Goal: Task Accomplishment & Management: Use online tool/utility

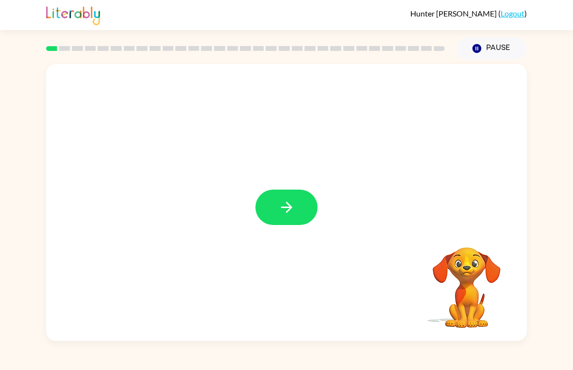
click at [303, 201] on button "button" at bounding box center [286, 207] width 62 height 35
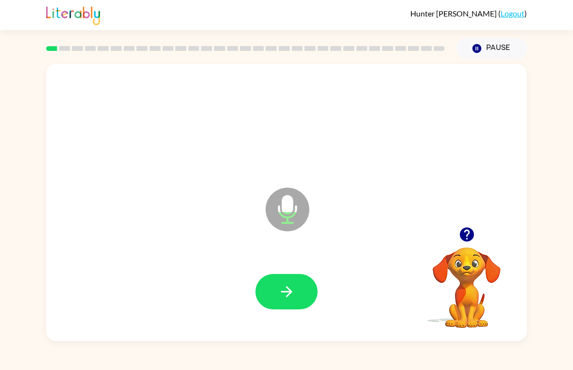
click at [304, 282] on button "button" at bounding box center [286, 291] width 62 height 35
click at [307, 282] on button "button" at bounding box center [286, 291] width 62 height 35
click at [290, 283] on icon "button" at bounding box center [286, 291] width 17 height 17
click at [286, 285] on icon "button" at bounding box center [286, 291] width 17 height 17
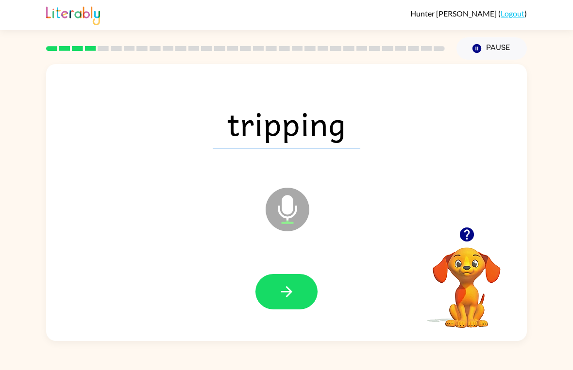
click at [285, 290] on icon "button" at bounding box center [286, 291] width 17 height 17
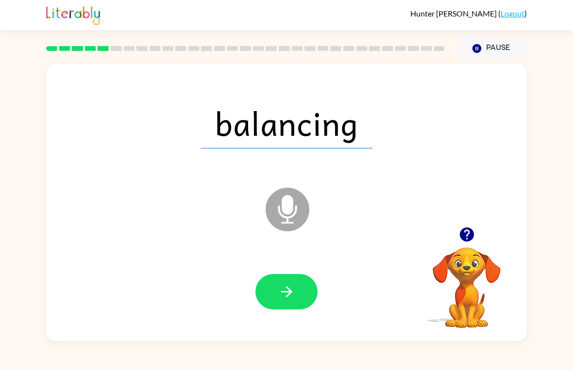
click at [283, 286] on icon "button" at bounding box center [286, 291] width 17 height 17
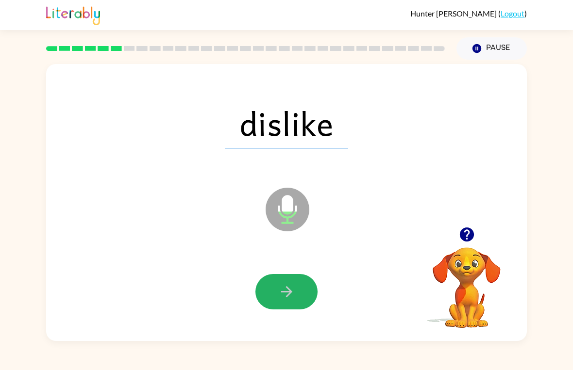
click at [282, 294] on icon "button" at bounding box center [286, 291] width 17 height 17
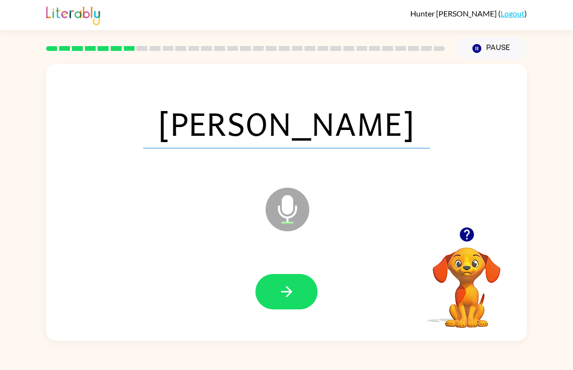
click at [290, 290] on icon "button" at bounding box center [285, 291] width 11 height 11
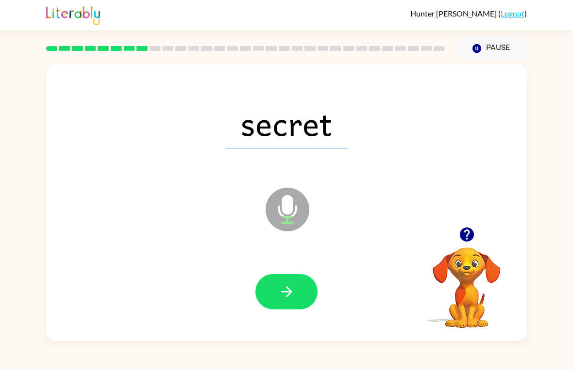
click at [287, 292] on icon "button" at bounding box center [285, 291] width 11 height 11
click at [268, 299] on button "button" at bounding box center [286, 291] width 62 height 35
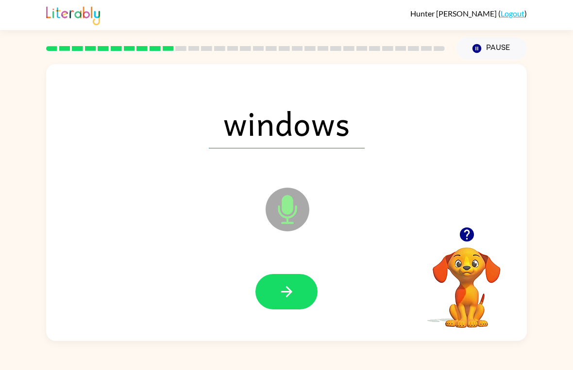
click at [297, 307] on button "button" at bounding box center [286, 291] width 62 height 35
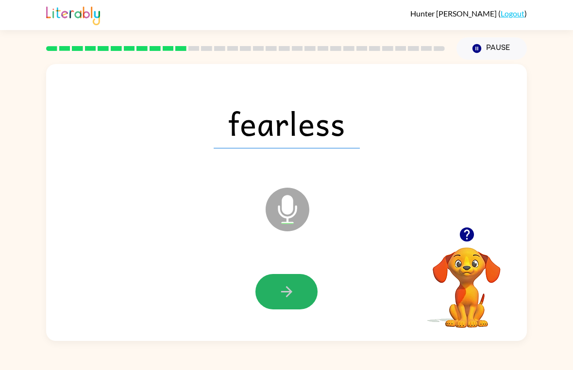
click at [304, 283] on button "button" at bounding box center [286, 291] width 62 height 35
click at [256, 308] on div at bounding box center [286, 291] width 62 height 35
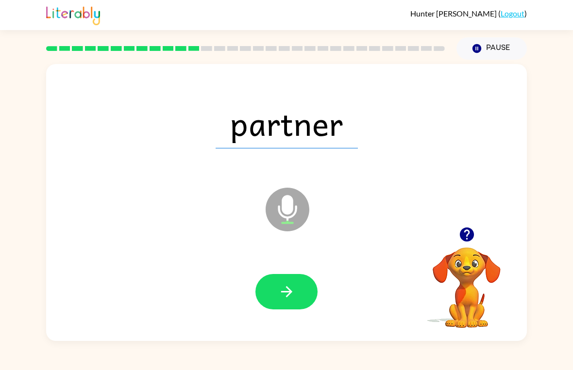
click at [290, 277] on button "button" at bounding box center [286, 291] width 62 height 35
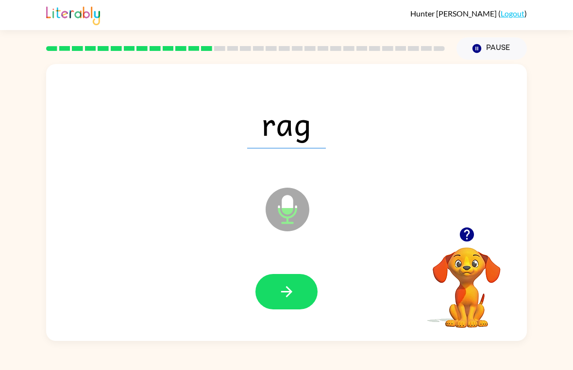
click at [299, 274] on button "button" at bounding box center [286, 291] width 62 height 35
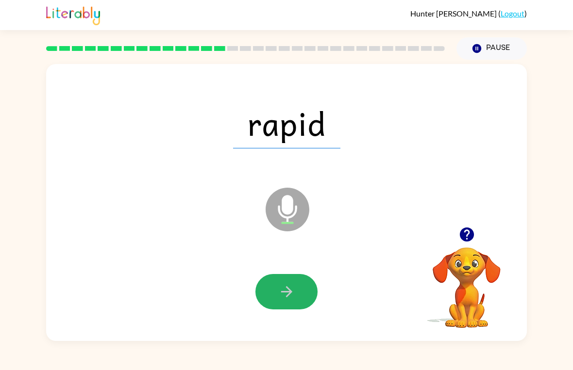
click at [292, 307] on button "button" at bounding box center [286, 291] width 62 height 35
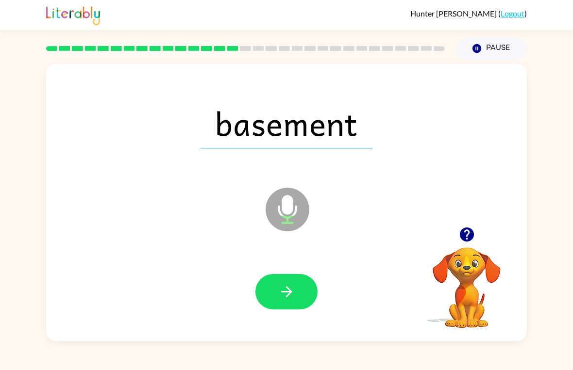
click at [275, 263] on div at bounding box center [286, 292] width 461 height 80
click at [280, 289] on icon "button" at bounding box center [286, 291] width 17 height 17
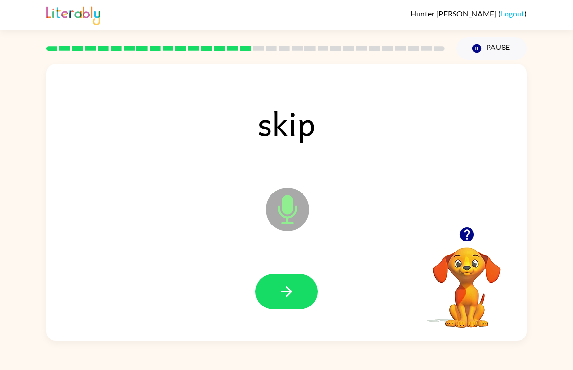
click at [298, 278] on button "button" at bounding box center [286, 291] width 62 height 35
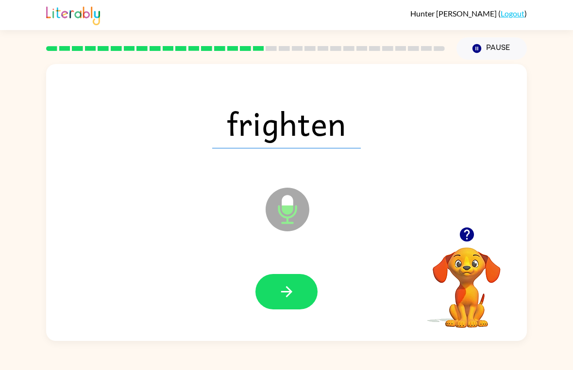
click at [288, 295] on icon "button" at bounding box center [286, 291] width 17 height 17
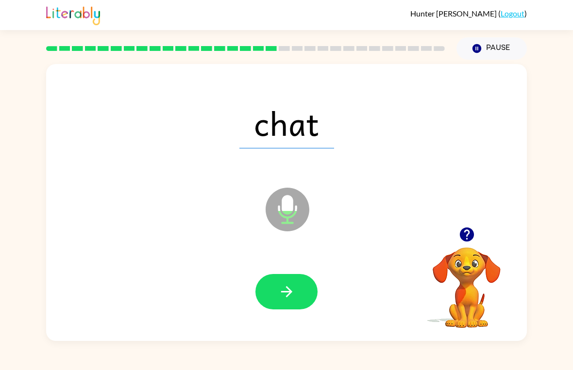
click at [284, 286] on icon "button" at bounding box center [286, 291] width 17 height 17
click at [572, 125] on div "duke Microphone The Microphone is here when it is your turn to talk Your browse…" at bounding box center [286, 200] width 573 height 281
click at [289, 282] on button "button" at bounding box center [286, 291] width 62 height 35
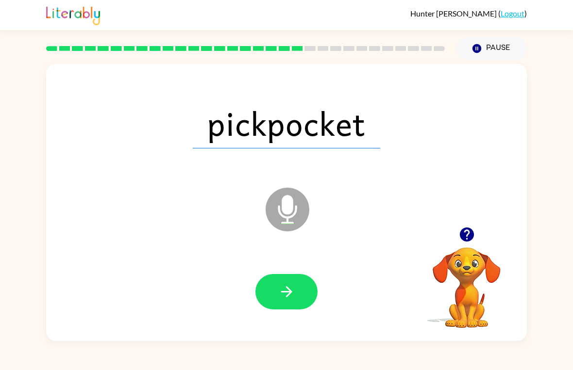
click at [293, 277] on button "button" at bounding box center [286, 291] width 62 height 35
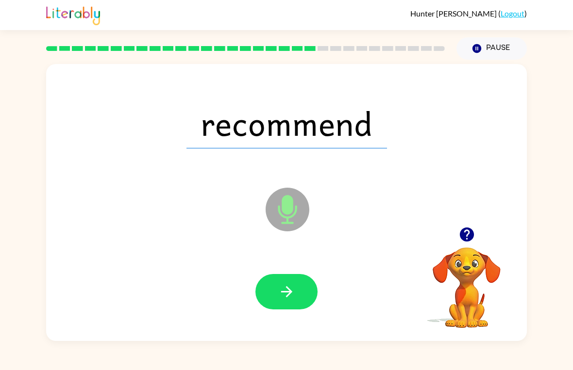
click at [285, 295] on icon "button" at bounding box center [286, 291] width 17 height 17
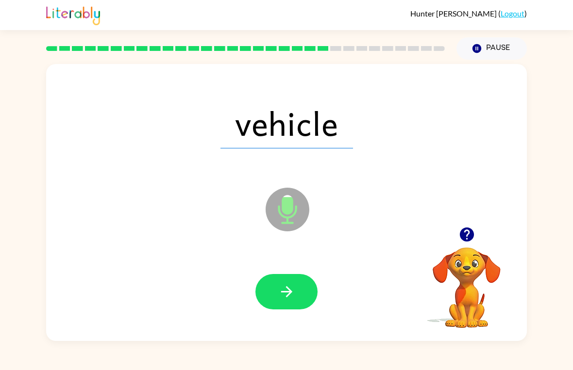
click at [292, 294] on icon "button" at bounding box center [286, 291] width 17 height 17
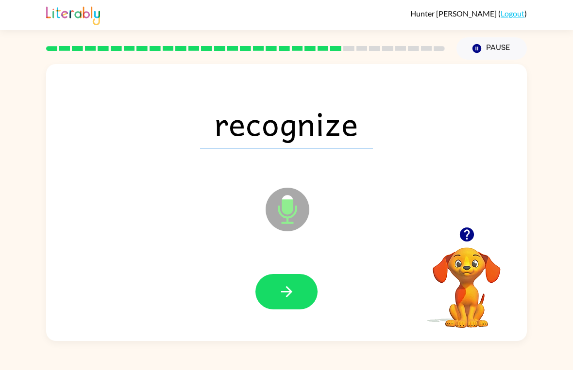
click at [286, 291] on icon "button" at bounding box center [286, 291] width 17 height 17
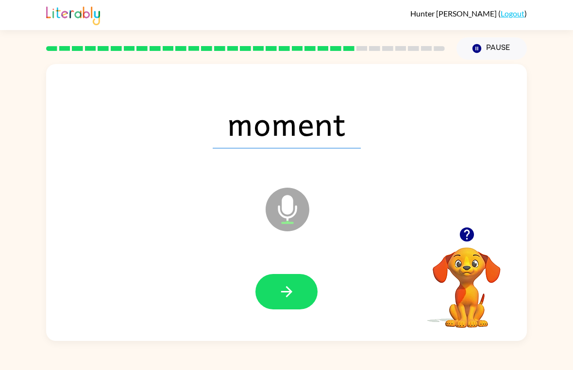
click at [280, 287] on icon "button" at bounding box center [286, 291] width 17 height 17
click at [289, 291] on icon "button" at bounding box center [286, 291] width 17 height 17
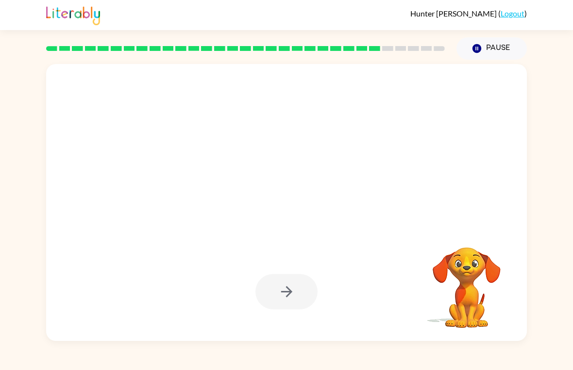
click at [566, 197] on div "Your browser must support playing .mp4 files to use Literably. Please try using…" at bounding box center [286, 200] width 573 height 281
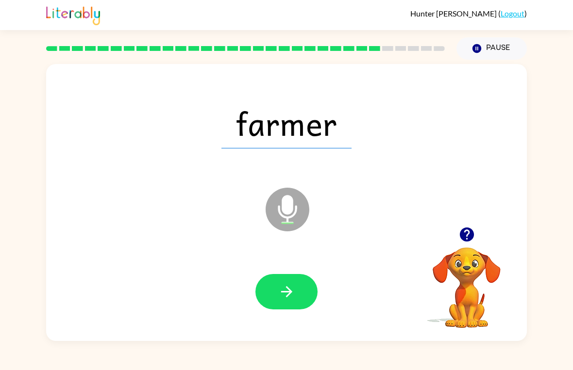
click at [284, 282] on button "button" at bounding box center [286, 291] width 62 height 35
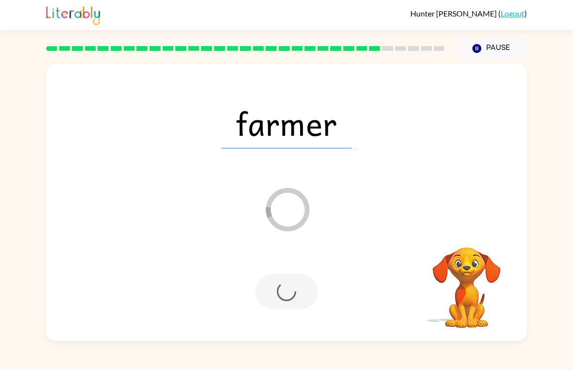
click at [548, 197] on div "farmer Loader Your response is being sent to our graders Your browser must supp…" at bounding box center [286, 200] width 573 height 281
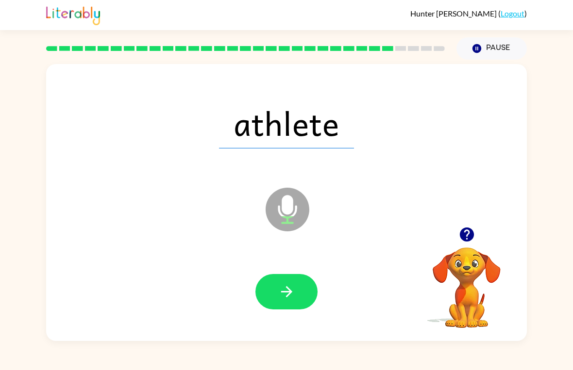
click at [572, 222] on div "athlete Microphone The Microphone is here when it is your turn to talk Your bro…" at bounding box center [286, 200] width 573 height 281
click at [284, 275] on button "button" at bounding box center [286, 291] width 62 height 35
click at [288, 283] on icon "button" at bounding box center [286, 291] width 17 height 17
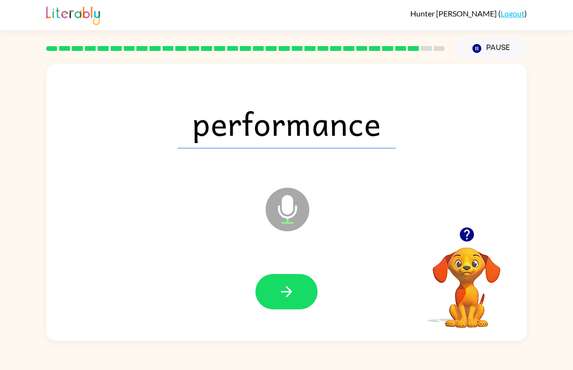
click at [293, 291] on icon "button" at bounding box center [286, 291] width 17 height 17
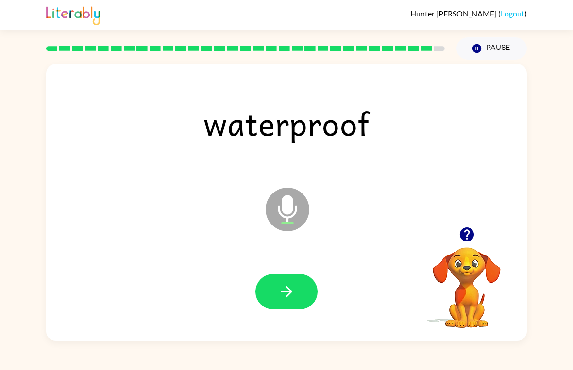
click at [303, 297] on button "button" at bounding box center [286, 291] width 62 height 35
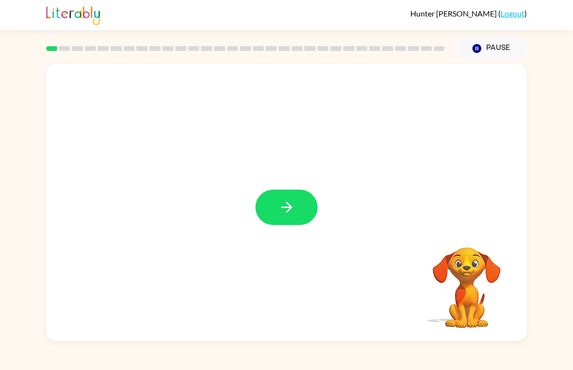
click at [289, 212] on icon "button" at bounding box center [286, 207] width 17 height 17
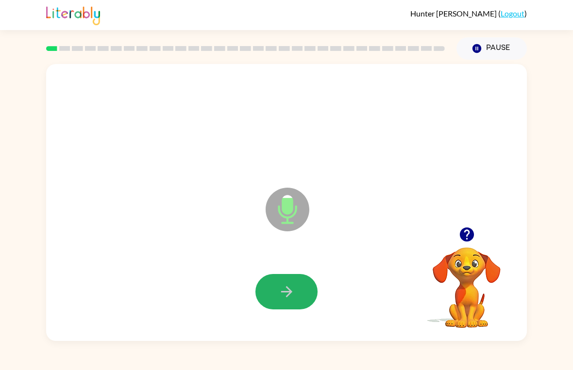
click at [284, 279] on button "button" at bounding box center [286, 291] width 62 height 35
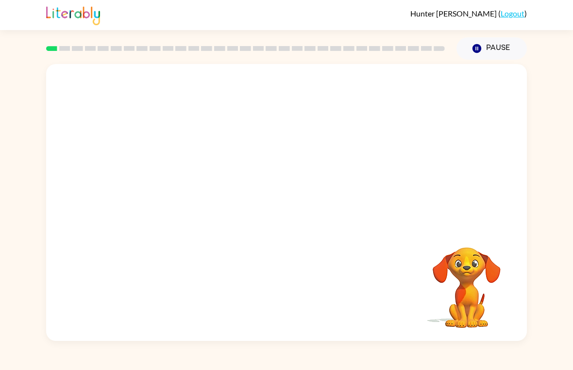
click at [282, 296] on div at bounding box center [286, 292] width 461 height 80
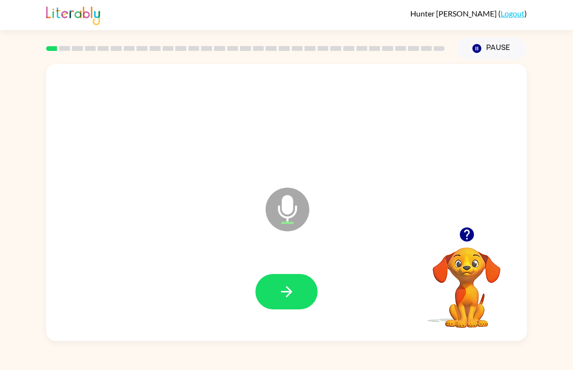
click at [298, 279] on button "button" at bounding box center [286, 291] width 62 height 35
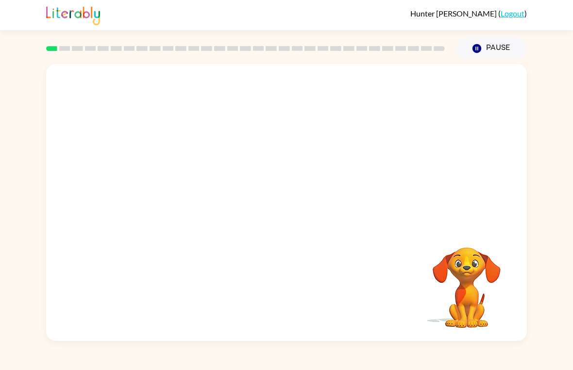
click at [0, 4] on div "[PERSON_NAME] ( Logout )" at bounding box center [286, 15] width 573 height 30
click at [495, 293] on video "Your browser must support playing .mp4 files to use Literably. Please try using…" at bounding box center [466, 280] width 97 height 97
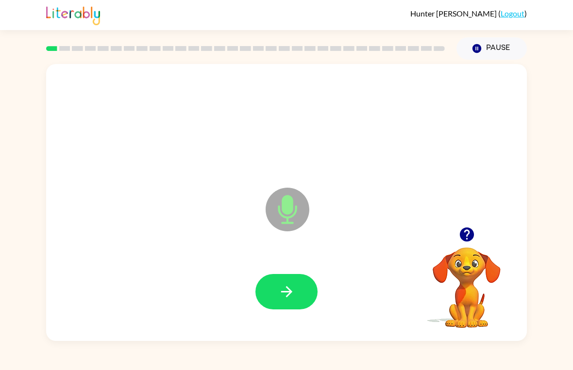
click at [296, 259] on div at bounding box center [286, 292] width 461 height 80
click at [295, 274] on button "button" at bounding box center [286, 291] width 62 height 35
click at [293, 302] on button "button" at bounding box center [286, 291] width 62 height 35
click at [288, 299] on icon "button" at bounding box center [286, 291] width 17 height 17
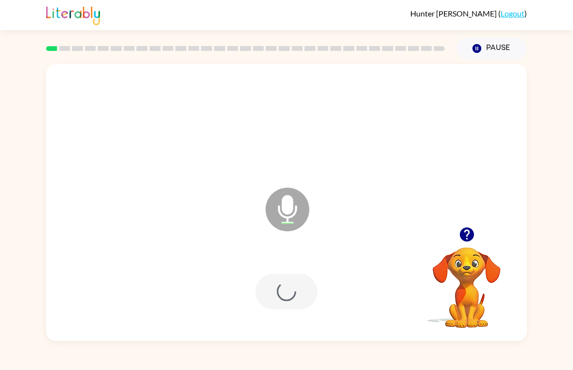
click at [294, 285] on div at bounding box center [286, 291] width 62 height 35
click at [299, 289] on button "button" at bounding box center [286, 291] width 62 height 35
click at [291, 278] on button "button" at bounding box center [286, 291] width 62 height 35
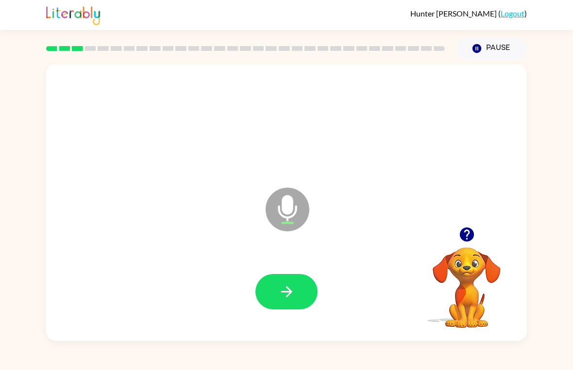
click at [289, 280] on button "button" at bounding box center [286, 291] width 62 height 35
click at [302, 286] on button "button" at bounding box center [286, 291] width 62 height 35
click at [288, 286] on icon "button" at bounding box center [286, 291] width 17 height 17
click at [300, 293] on button "button" at bounding box center [286, 291] width 62 height 35
click at [288, 283] on button "button" at bounding box center [286, 291] width 62 height 35
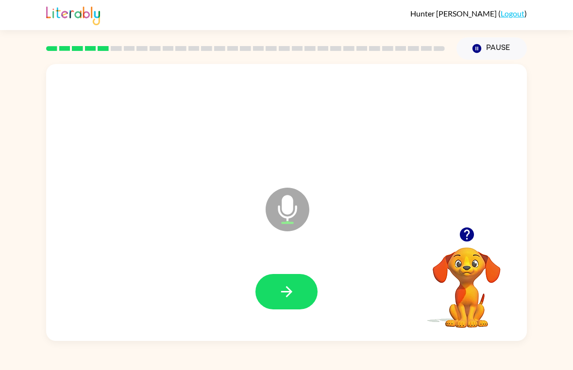
click at [276, 304] on button "button" at bounding box center [286, 291] width 62 height 35
click at [454, 245] on div at bounding box center [466, 234] width 97 height 25
click at [463, 232] on icon "button" at bounding box center [466, 235] width 14 height 14
click at [283, 288] on icon "button" at bounding box center [286, 291] width 17 height 17
click at [299, 306] on button "button" at bounding box center [286, 291] width 62 height 35
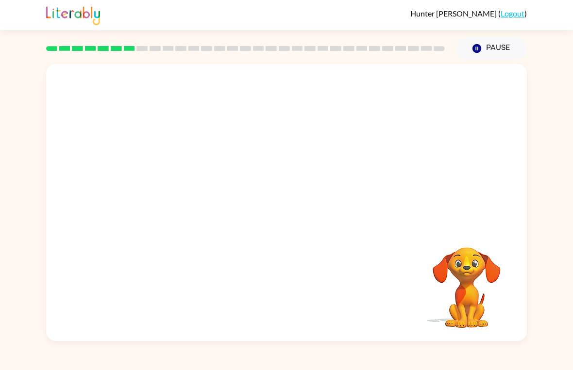
click at [18, 71] on div "Your browser must support playing .mp4 files to use Literably. Please try using…" at bounding box center [286, 200] width 573 height 281
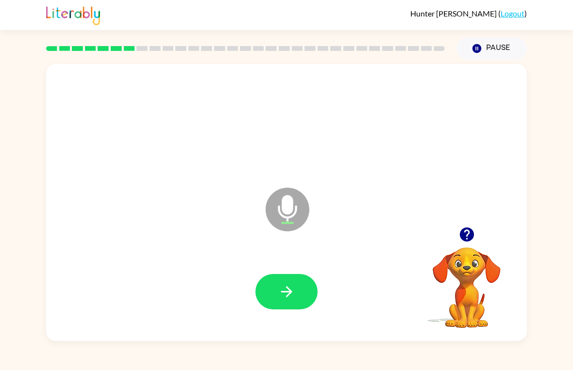
click at [294, 279] on button "button" at bounding box center [286, 291] width 62 height 35
click at [290, 280] on button "button" at bounding box center [286, 291] width 62 height 35
click at [288, 281] on button "button" at bounding box center [286, 291] width 62 height 35
click at [444, 242] on div at bounding box center [466, 234] width 97 height 25
click at [457, 236] on button "button" at bounding box center [466, 234] width 25 height 25
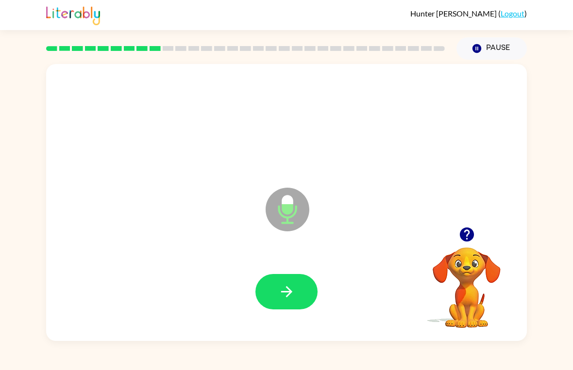
click at [285, 289] on icon "button" at bounding box center [286, 291] width 17 height 17
click at [461, 242] on icon "button" at bounding box center [466, 234] width 17 height 17
click at [286, 294] on icon "button" at bounding box center [286, 291] width 17 height 17
click at [295, 295] on button "button" at bounding box center [286, 291] width 62 height 35
click at [286, 269] on div at bounding box center [286, 292] width 461 height 80
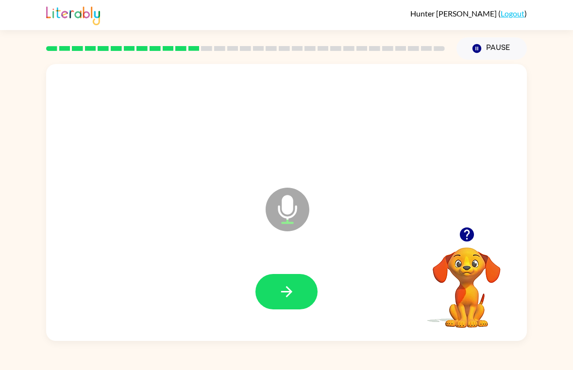
click at [289, 290] on icon "button" at bounding box center [285, 291] width 11 height 11
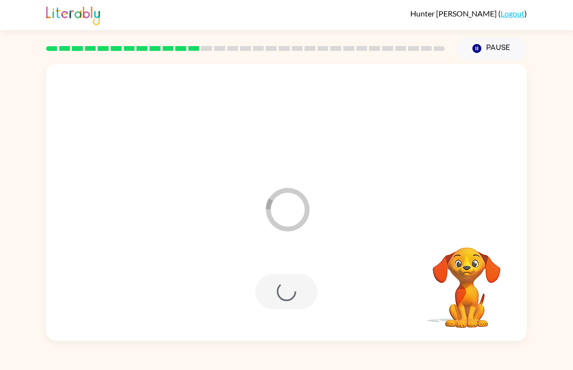
click at [301, 275] on div at bounding box center [286, 291] width 62 height 35
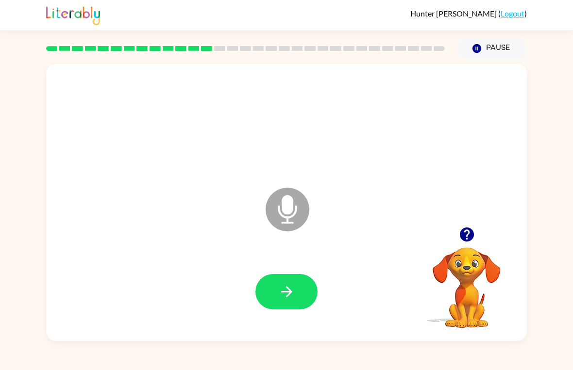
click at [298, 274] on button "button" at bounding box center [286, 291] width 62 height 35
click at [264, 284] on button "button" at bounding box center [286, 291] width 62 height 35
click at [295, 279] on button "button" at bounding box center [286, 291] width 62 height 35
click at [292, 309] on button "button" at bounding box center [286, 291] width 62 height 35
click at [295, 282] on button "button" at bounding box center [286, 291] width 62 height 35
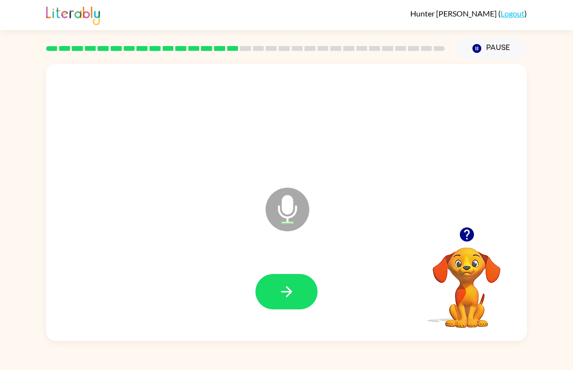
click at [271, 285] on button "button" at bounding box center [286, 291] width 62 height 35
click at [296, 290] on button "button" at bounding box center [286, 291] width 62 height 35
click at [285, 295] on icon "button" at bounding box center [286, 291] width 17 height 17
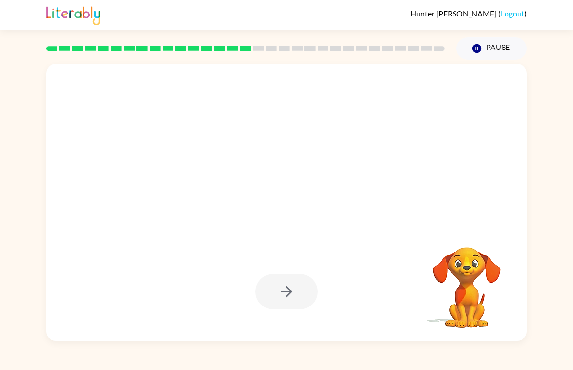
click at [5, 248] on div "Your browser must support playing .mp4 files to use Literably. Please try using…" at bounding box center [286, 200] width 573 height 281
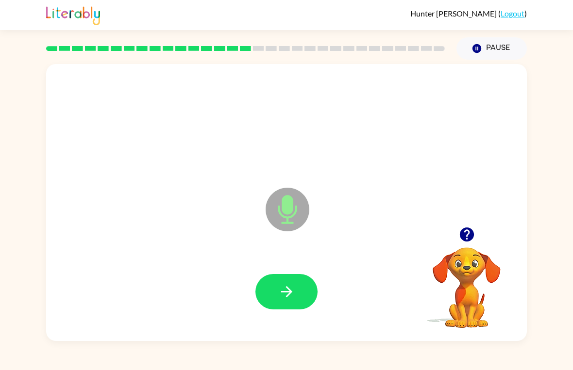
click at [287, 280] on button "button" at bounding box center [286, 291] width 62 height 35
click at [288, 281] on button "button" at bounding box center [286, 291] width 62 height 35
click at [298, 293] on button "button" at bounding box center [286, 291] width 62 height 35
click at [296, 287] on button "button" at bounding box center [286, 291] width 62 height 35
click at [293, 294] on icon "button" at bounding box center [286, 291] width 17 height 17
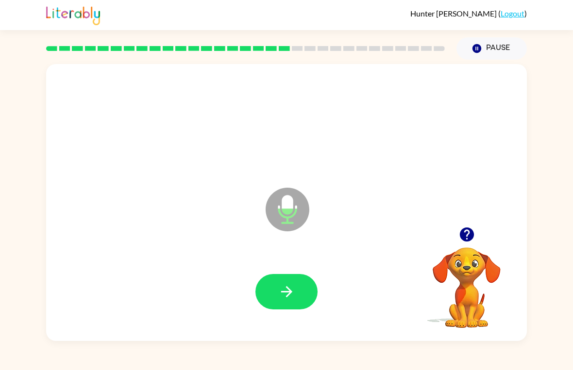
click at [284, 297] on icon "button" at bounding box center [286, 291] width 17 height 17
click at [283, 293] on icon "button" at bounding box center [286, 291] width 17 height 17
click at [299, 282] on button "button" at bounding box center [286, 291] width 62 height 35
click at [299, 281] on button "button" at bounding box center [286, 291] width 62 height 35
click at [298, 295] on button "button" at bounding box center [286, 291] width 62 height 35
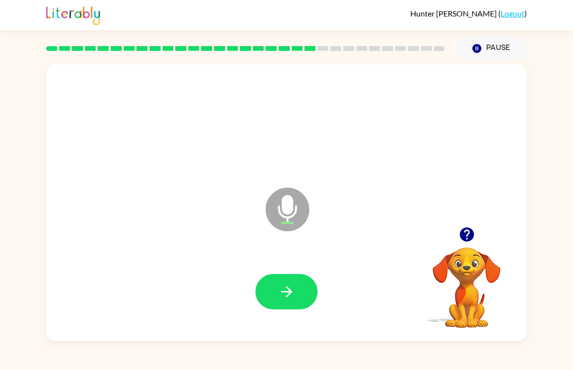
click at [276, 289] on button "button" at bounding box center [286, 291] width 62 height 35
click at [470, 232] on icon "button" at bounding box center [466, 235] width 14 height 14
click at [304, 300] on button "button" at bounding box center [286, 291] width 62 height 35
click at [281, 277] on button "button" at bounding box center [286, 291] width 62 height 35
click at [297, 286] on button "button" at bounding box center [286, 291] width 62 height 35
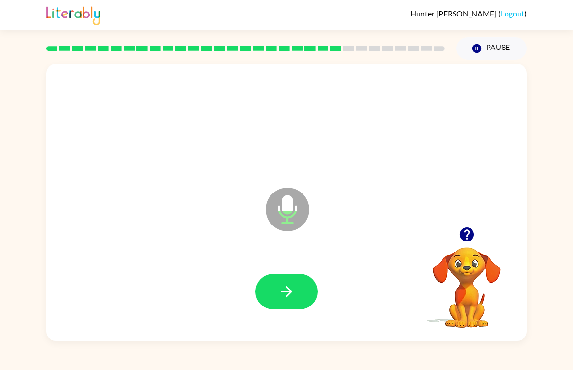
click at [276, 288] on button "button" at bounding box center [286, 291] width 62 height 35
click at [295, 293] on button "button" at bounding box center [286, 291] width 62 height 35
click at [295, 289] on icon "button" at bounding box center [286, 291] width 17 height 17
click at [276, 289] on button "button" at bounding box center [286, 291] width 62 height 35
click at [283, 293] on icon "button" at bounding box center [286, 291] width 17 height 17
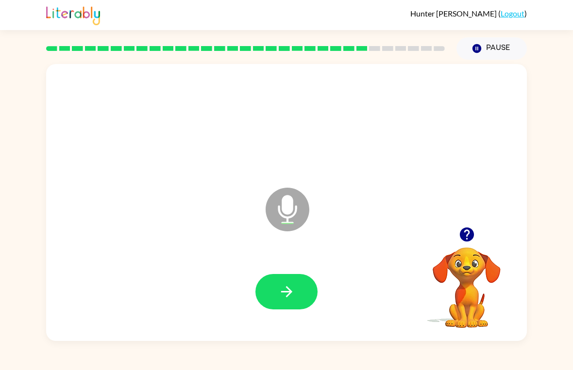
click at [284, 283] on button "button" at bounding box center [286, 291] width 62 height 35
click at [471, 238] on icon "button" at bounding box center [466, 235] width 14 height 14
click at [460, 226] on button "button" at bounding box center [466, 234] width 25 height 25
click at [295, 297] on icon "button" at bounding box center [286, 291] width 17 height 17
click at [275, 291] on button "button" at bounding box center [286, 291] width 62 height 35
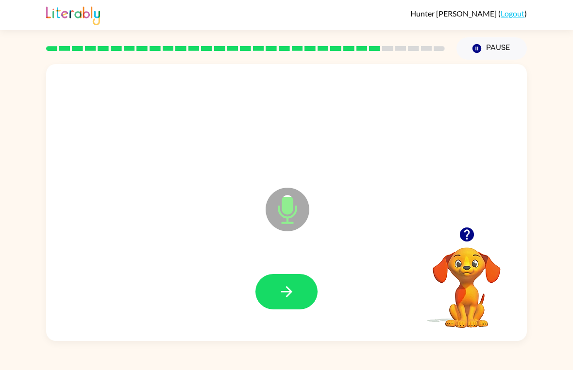
click at [278, 292] on icon "button" at bounding box center [286, 291] width 17 height 17
click at [299, 289] on button "button" at bounding box center [286, 291] width 62 height 35
click at [465, 234] on icon "button" at bounding box center [466, 235] width 14 height 14
click at [289, 288] on icon "button" at bounding box center [286, 291] width 17 height 17
click at [308, 288] on button "button" at bounding box center [286, 291] width 62 height 35
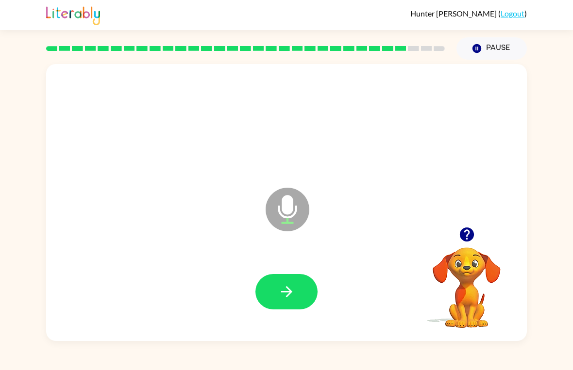
click at [297, 280] on button "button" at bounding box center [286, 291] width 62 height 35
click at [296, 291] on button "button" at bounding box center [286, 291] width 62 height 35
click at [280, 289] on icon "button" at bounding box center [286, 291] width 17 height 17
click at [267, 286] on button "button" at bounding box center [286, 291] width 62 height 35
click at [299, 274] on button "button" at bounding box center [286, 291] width 62 height 35
